Goal: Check status: Check status

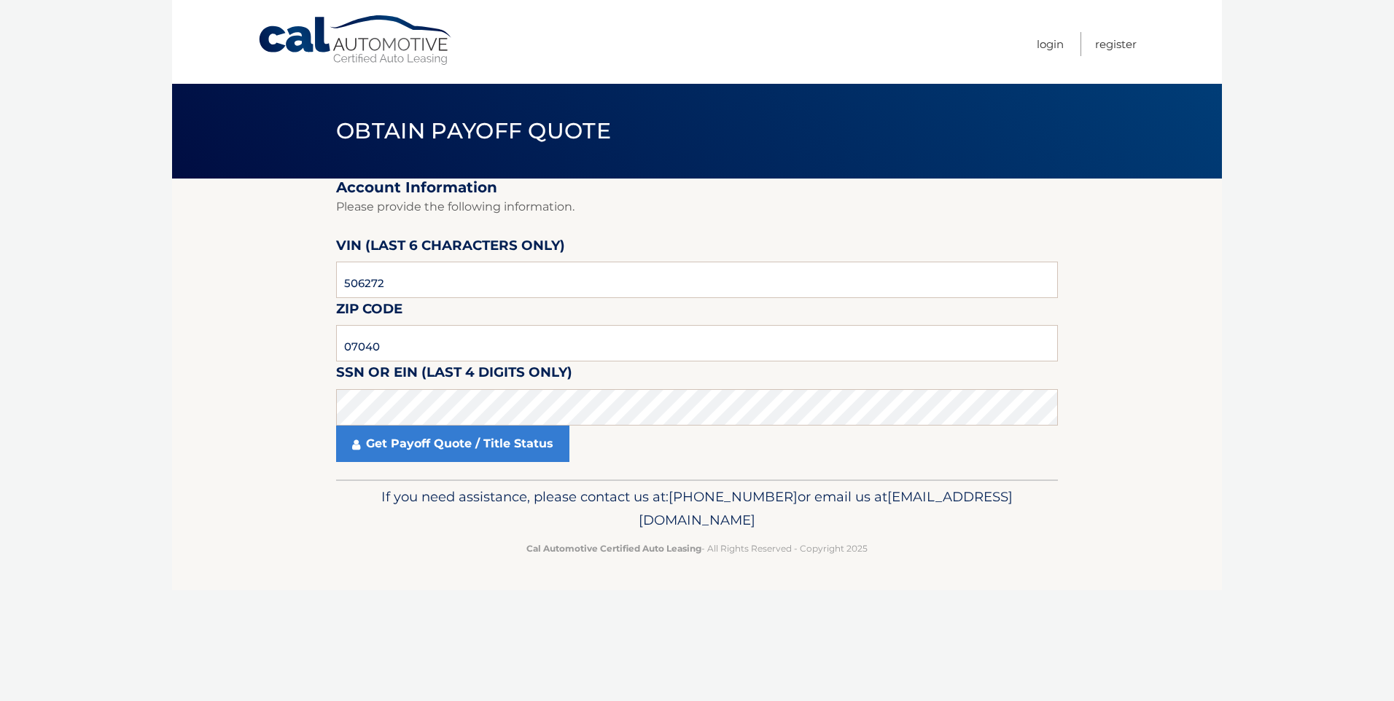
click at [55, 504] on body "Cal Automotive Menu Login Register Obtain Payoff Quote" at bounding box center [697, 350] width 1394 height 701
click at [417, 453] on link "Get Payoff Quote / Title Status" at bounding box center [452, 444] width 233 height 36
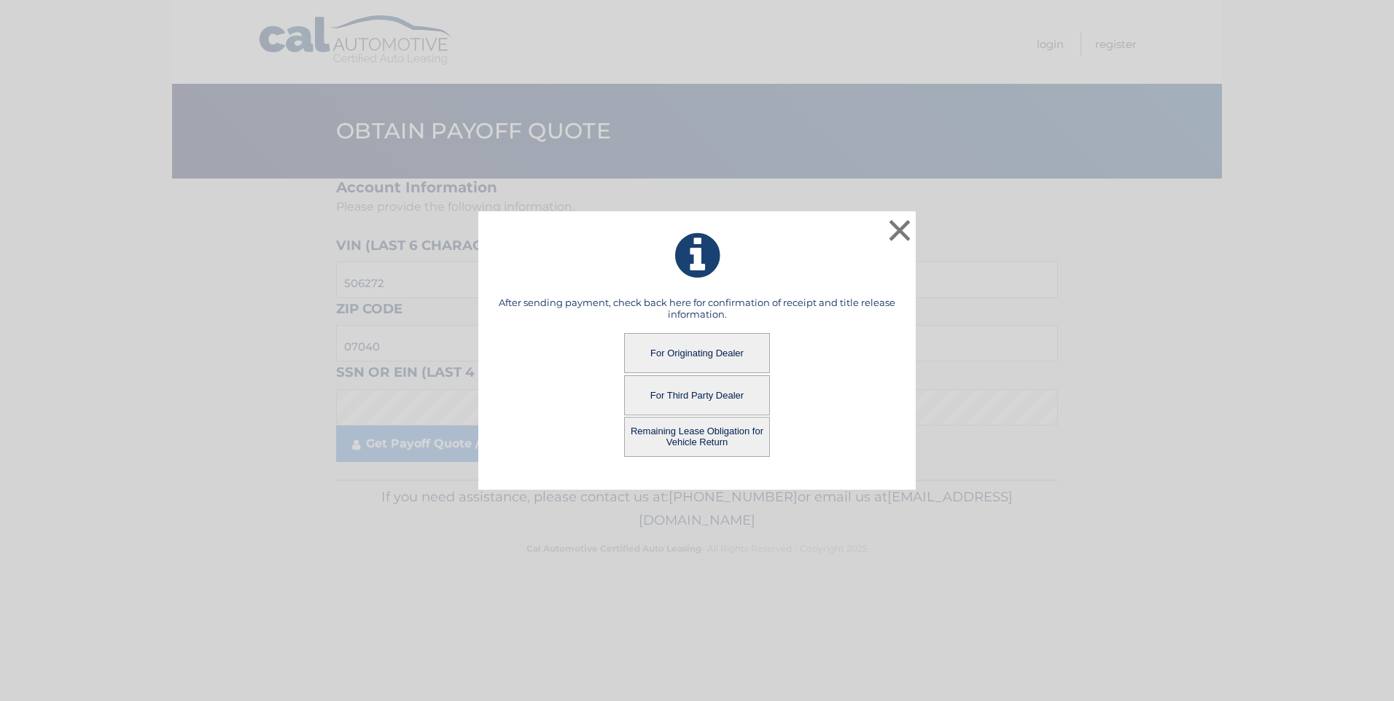
click at [717, 398] on button "For Third Party Dealer" at bounding box center [697, 395] width 146 height 40
click at [655, 396] on button "For Third Party Dealer" at bounding box center [697, 395] width 146 height 40
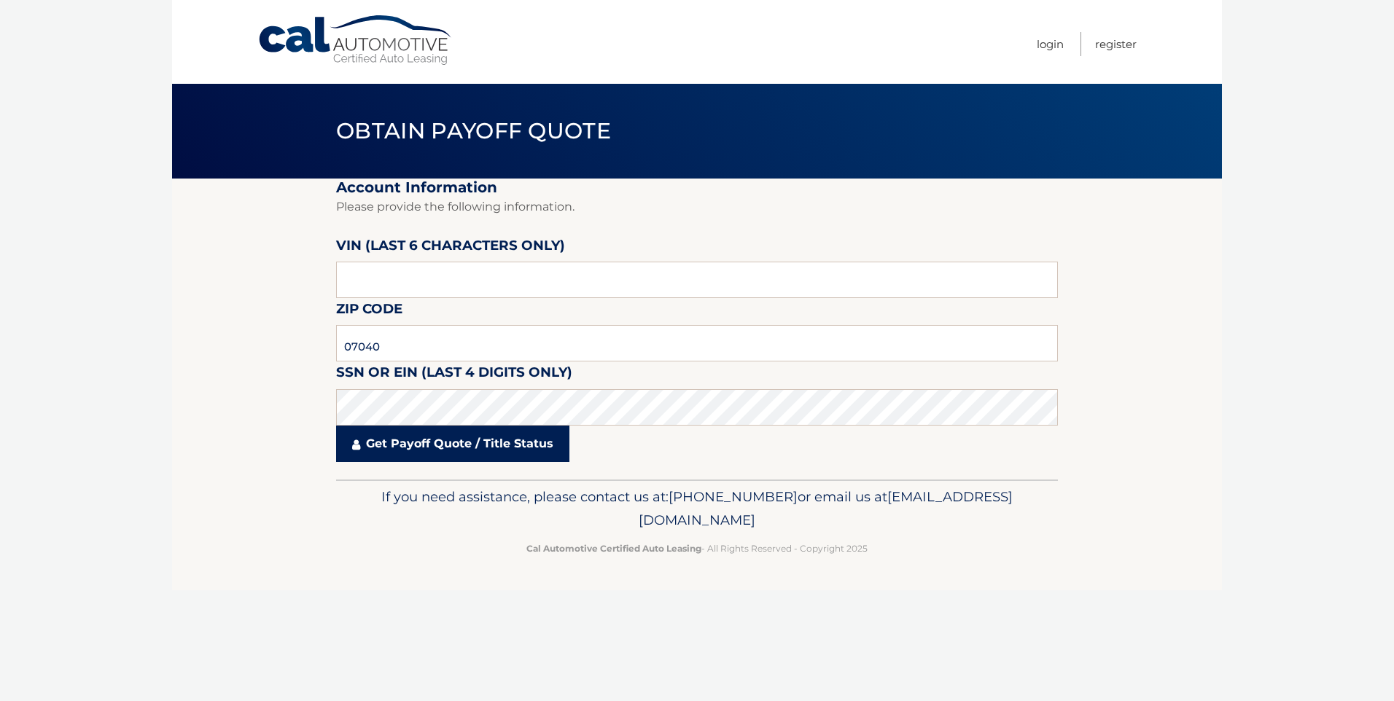
click at [440, 432] on link "Get Payoff Quote / Title Status" at bounding box center [452, 444] width 233 height 36
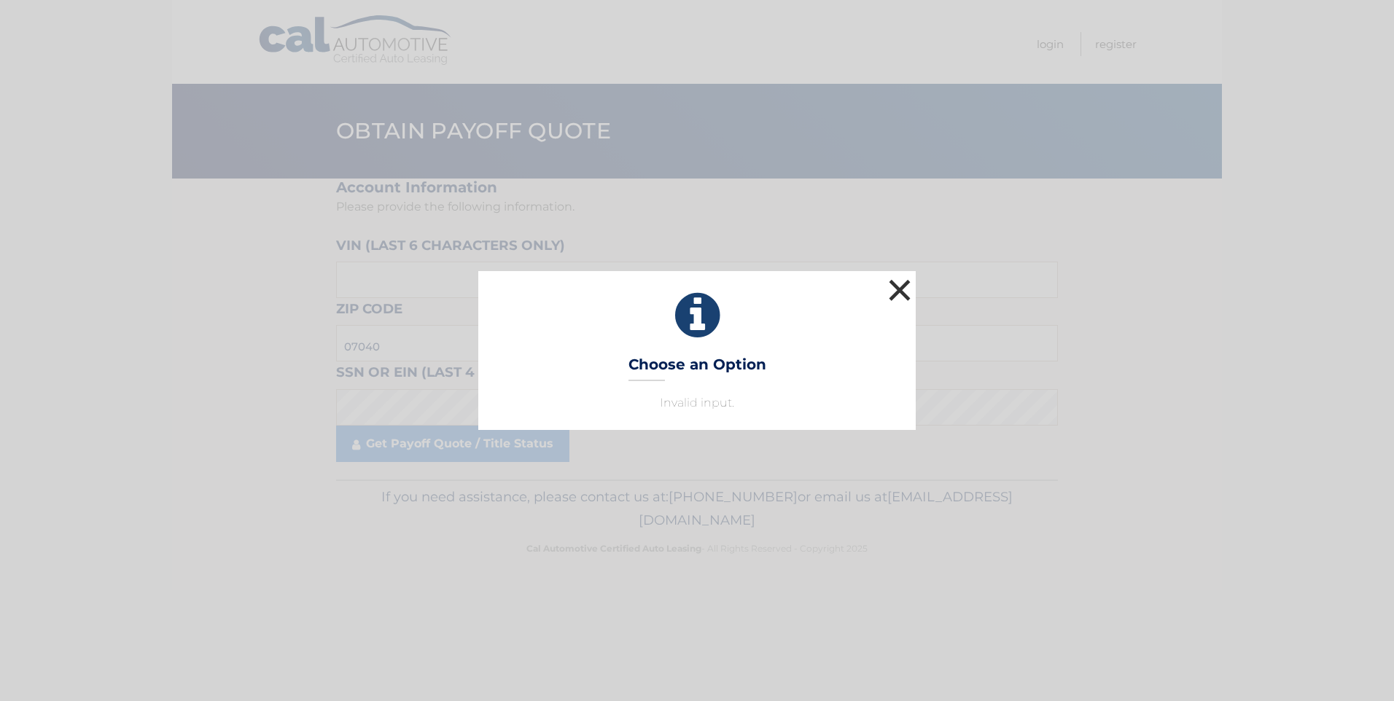
click at [908, 297] on button "×" at bounding box center [899, 290] width 29 height 29
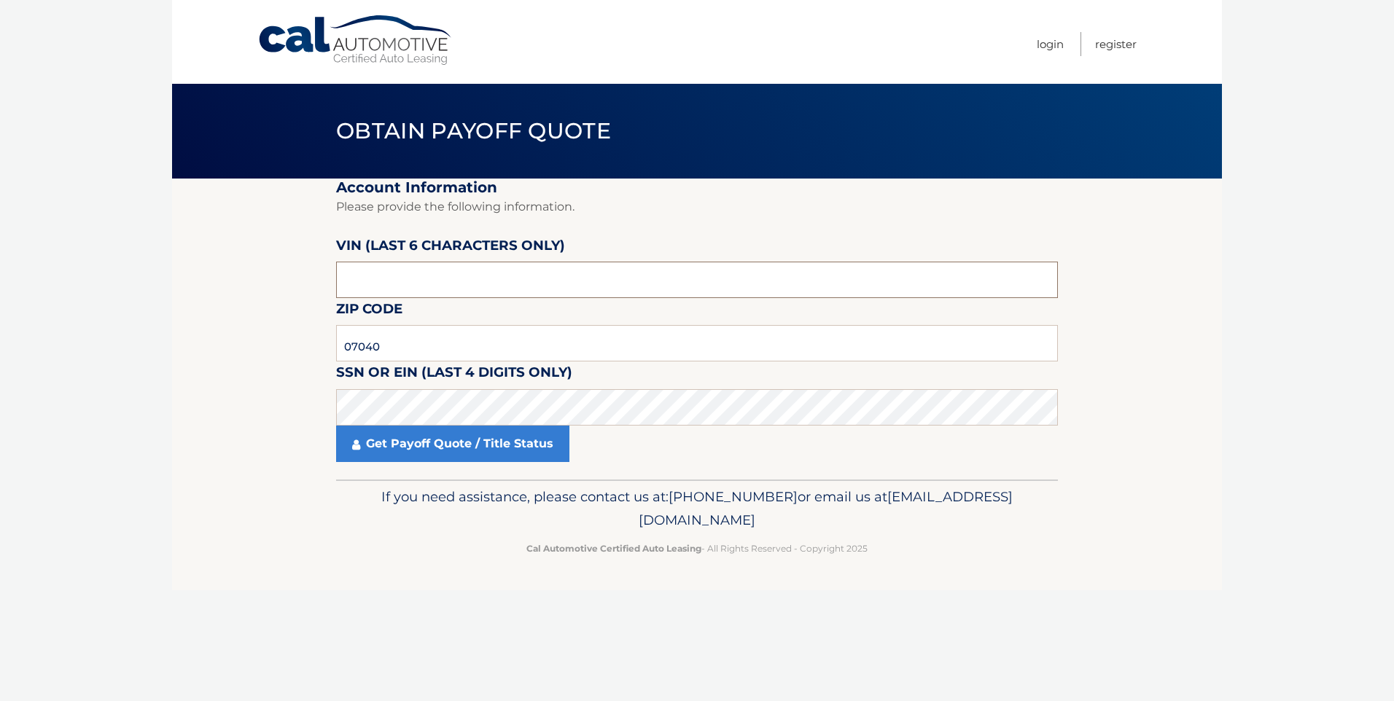
click at [415, 284] on input "text" at bounding box center [697, 280] width 722 height 36
click at [490, 272] on input "text" at bounding box center [697, 280] width 722 height 36
type input "1*****"
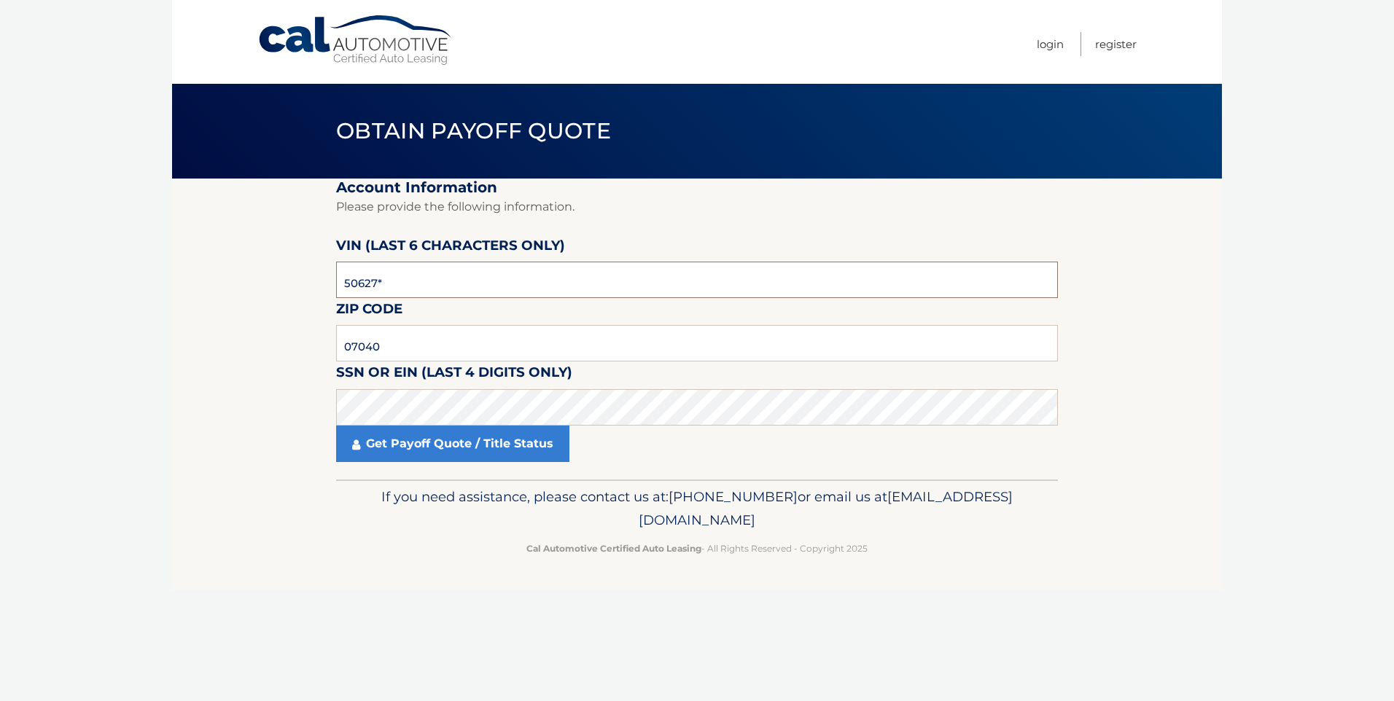
type input "506272"
click at [404, 448] on link "Get Payoff Quote / Title Status" at bounding box center [452, 444] width 233 height 36
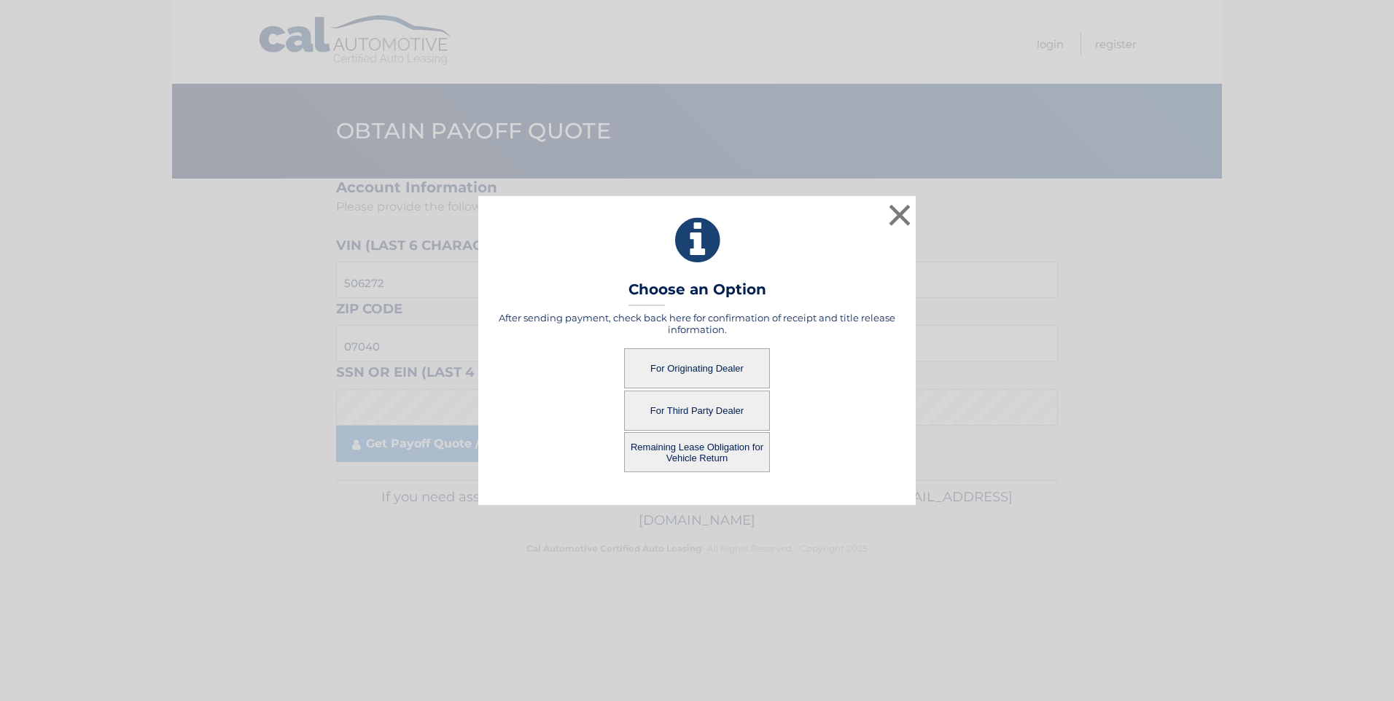
click at [731, 417] on button "For Third Party Dealer" at bounding box center [697, 411] width 146 height 40
click at [722, 411] on button "For Third Party Dealer" at bounding box center [697, 411] width 146 height 40
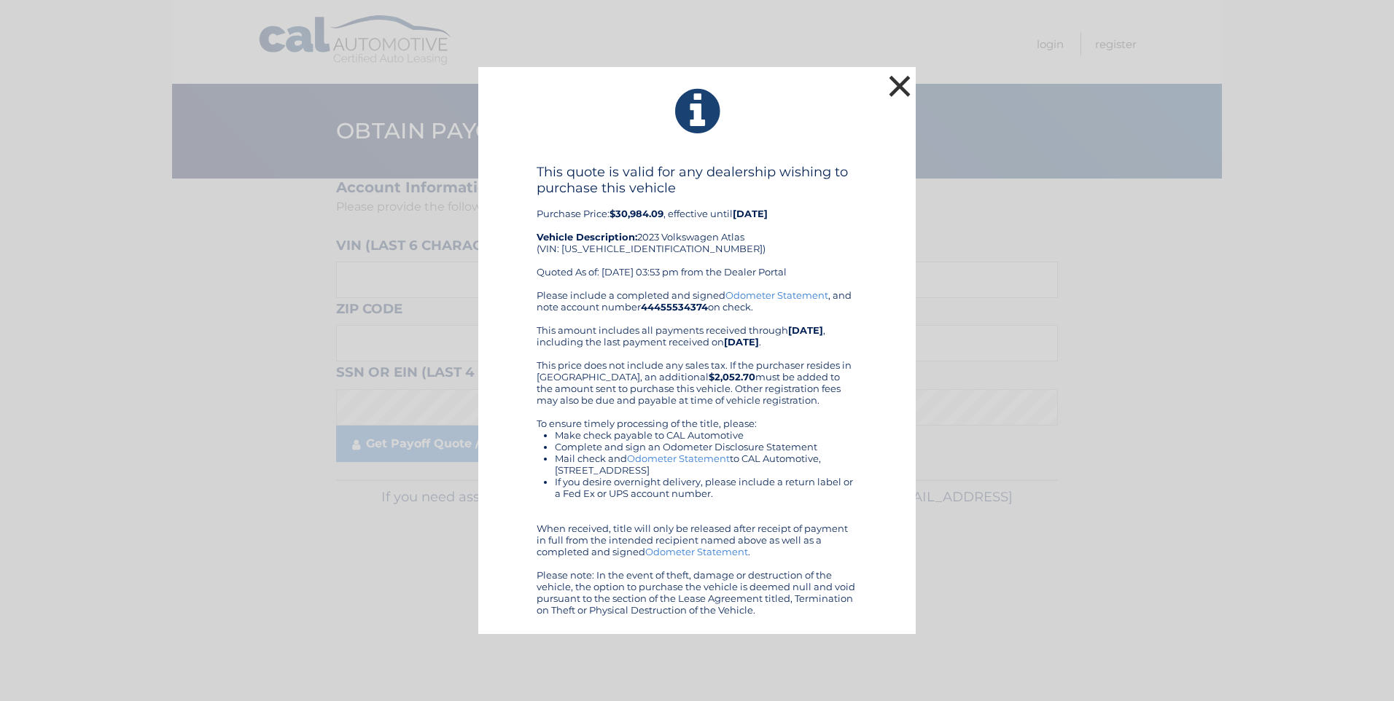
click at [902, 83] on button "×" at bounding box center [899, 85] width 29 height 29
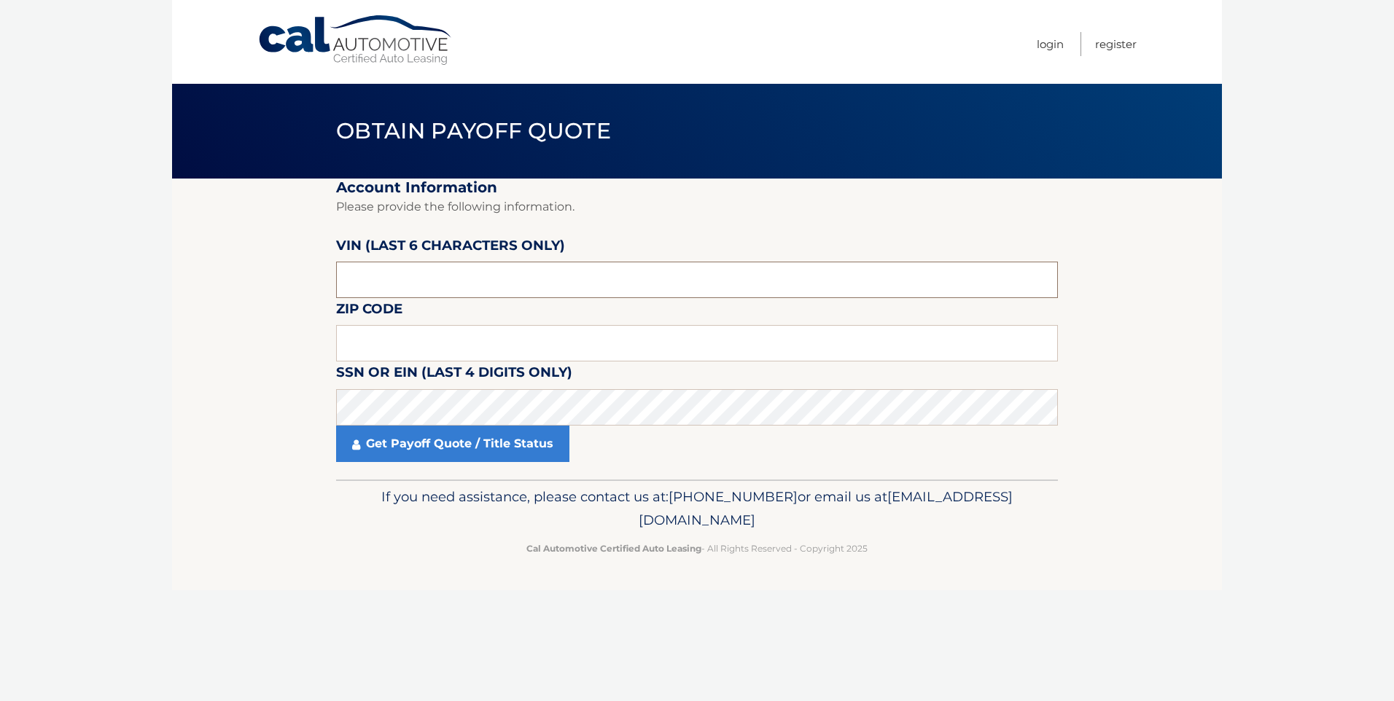
click at [418, 278] on input "text" at bounding box center [697, 280] width 722 height 36
type input "506272"
type input "07040"
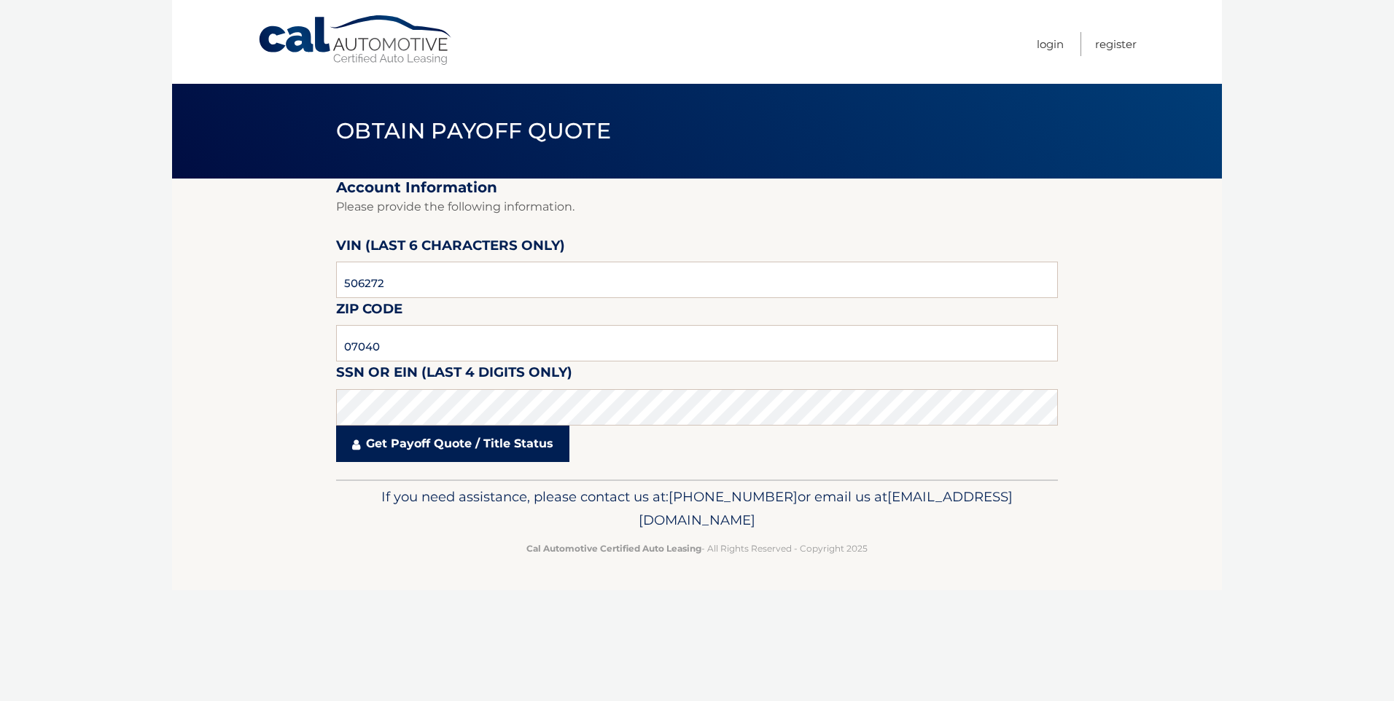
click at [415, 447] on link "Get Payoff Quote / Title Status" at bounding box center [452, 444] width 233 height 36
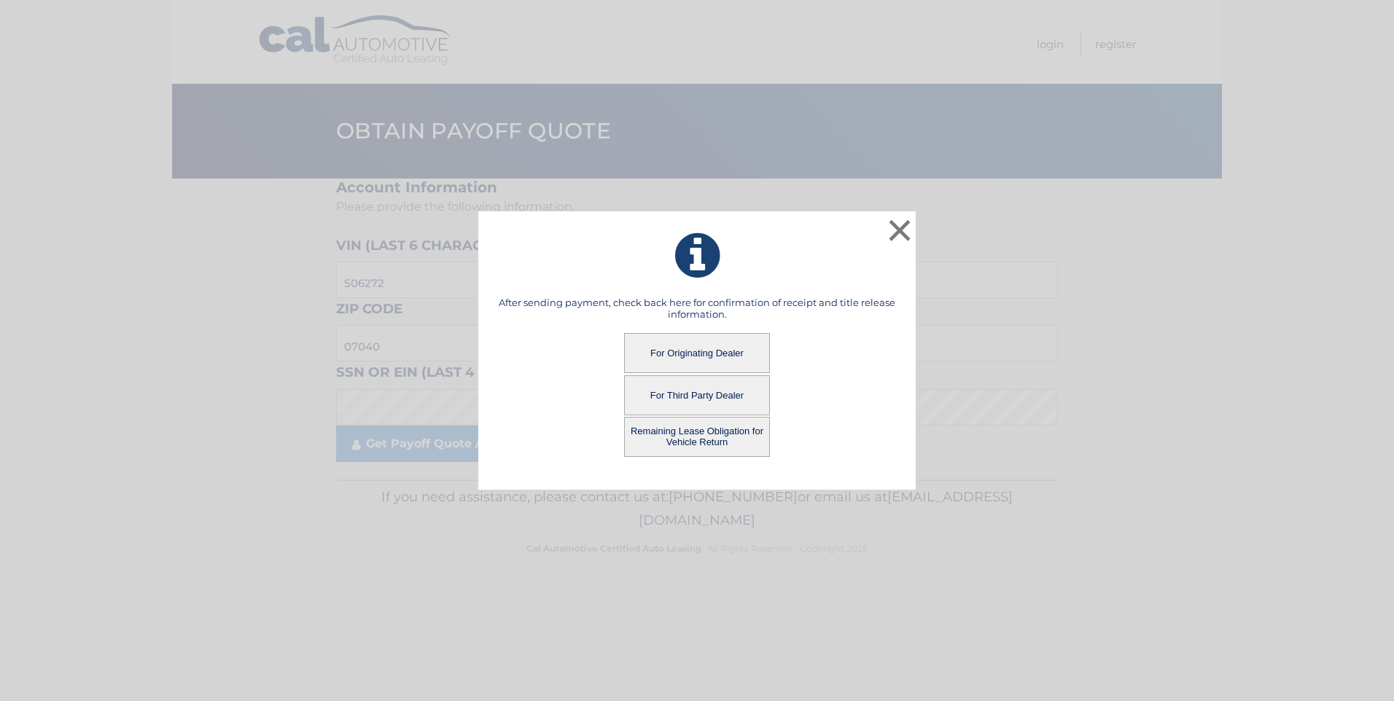
click at [679, 359] on button "For Originating Dealer" at bounding box center [697, 353] width 146 height 40
click at [668, 356] on button "For Originating Dealer" at bounding box center [697, 353] width 146 height 40
